Goal: Contribute content

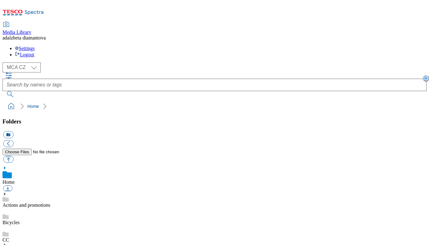
click at [9, 197] on use at bounding box center [5, 199] width 6 height 5
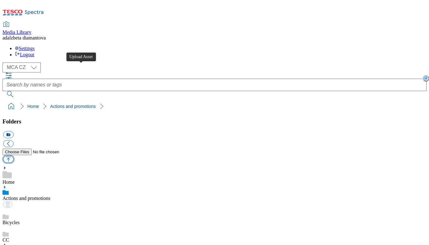
click at [13, 156] on button "button" at bounding box center [8, 159] width 10 height 7
type input "C:\fakepath\cz-wk27-ac-ff-banner.png"
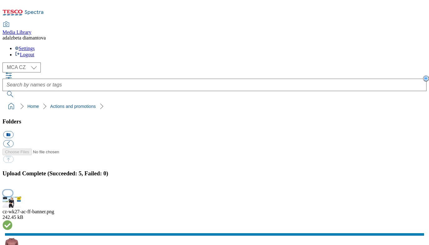
click at [12, 190] on button "button" at bounding box center [7, 193] width 9 height 6
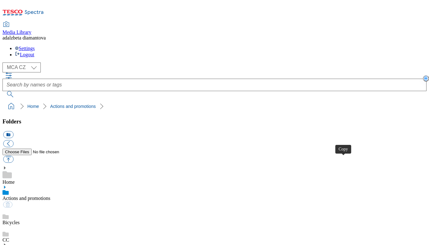
click at [20, 220] on link "Bicycles" at bounding box center [10, 222] width 17 height 5
click at [39, 196] on link "Actions and promotions" at bounding box center [26, 198] width 48 height 5
